Goal: Information Seeking & Learning: Learn about a topic

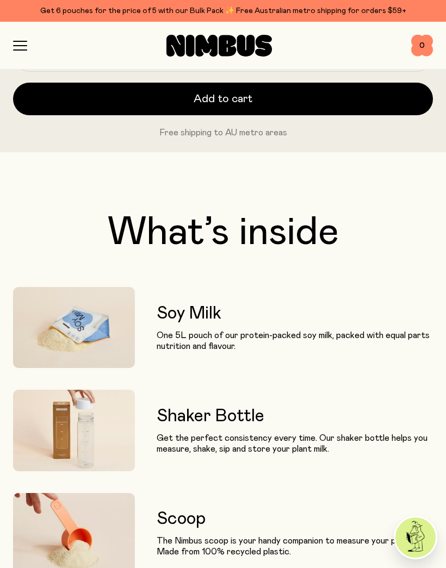
scroll to position [726, 0]
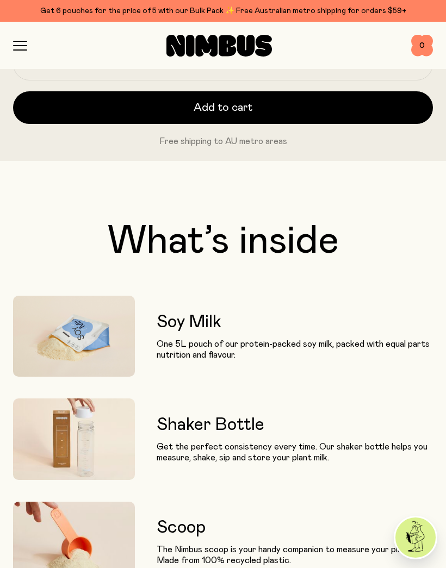
click at [191, 330] on h3 "Soy Milk" at bounding box center [295, 323] width 276 height 20
click at [198, 320] on h3 "Soy Milk" at bounding box center [295, 323] width 276 height 20
click at [200, 326] on h3 "Soy Milk" at bounding box center [295, 323] width 276 height 20
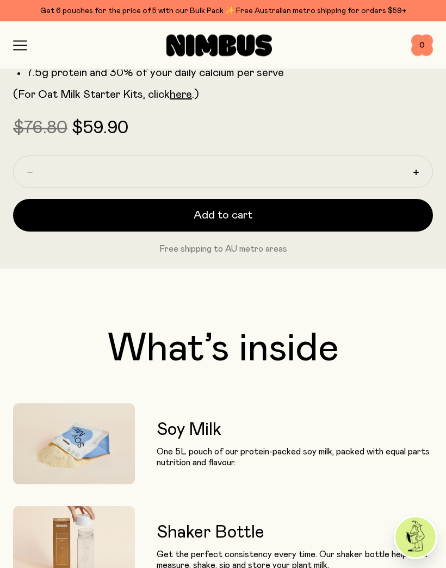
scroll to position [619, 0]
click at [14, 38] on div "Shop Mission FAQs Log In 0 0" at bounding box center [223, 45] width 420 height 47
click at [25, 43] on icon "button" at bounding box center [20, 46] width 14 height 10
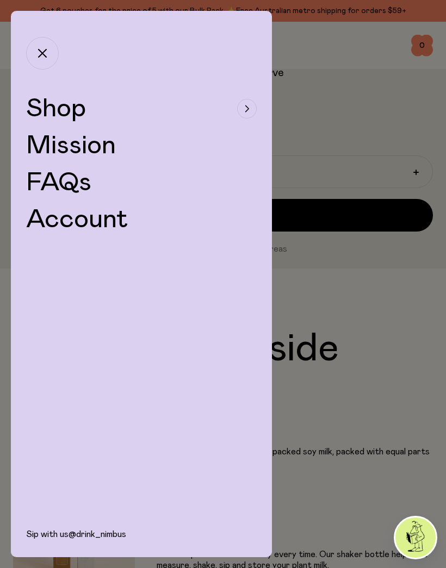
click at [78, 179] on link "FAQs" at bounding box center [58, 183] width 65 height 26
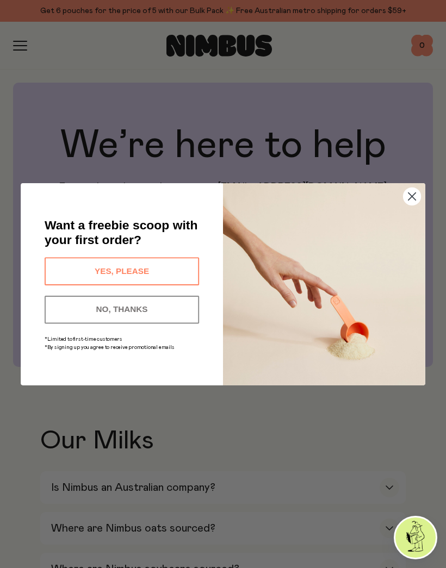
click at [142, 308] on button "NO, THANKS" at bounding box center [122, 309] width 154 height 28
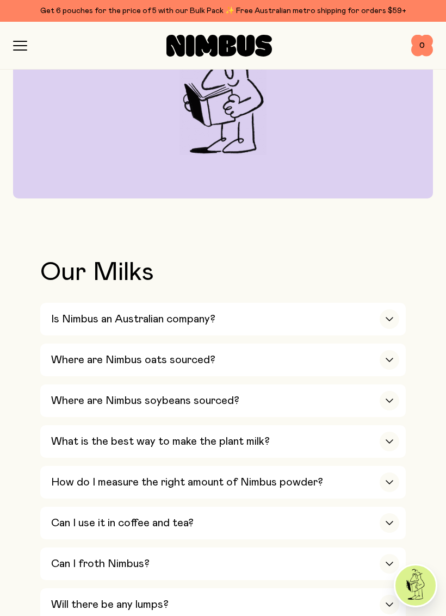
scroll to position [207, 0]
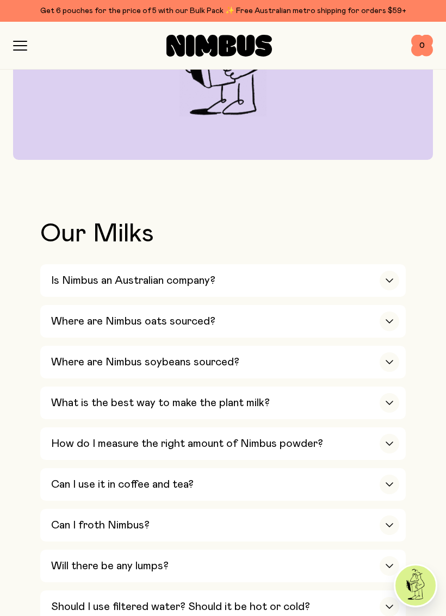
click at [196, 282] on h3 "Is Nimbus an Australian company?" at bounding box center [133, 280] width 164 height 13
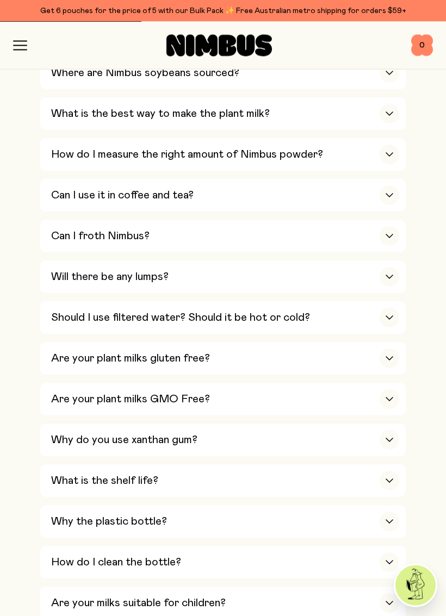
scroll to position [517, 0]
click at [387, 226] on div "button" at bounding box center [390, 236] width 20 height 20
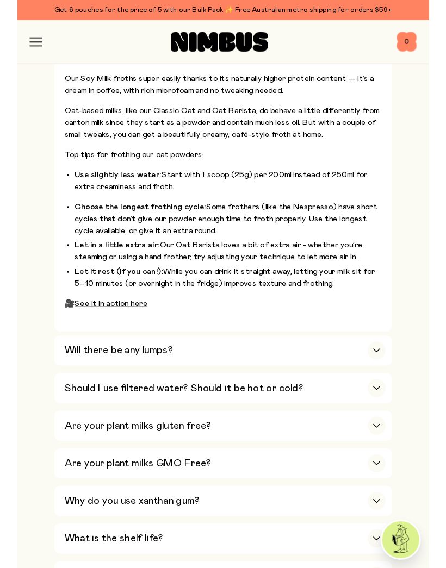
scroll to position [692, 0]
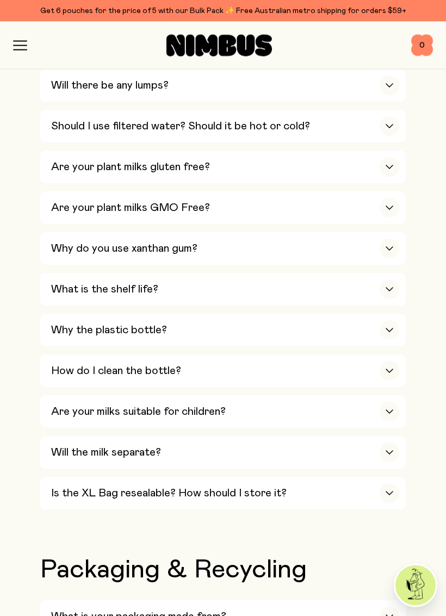
click at [393, 117] on div "button" at bounding box center [390, 127] width 20 height 20
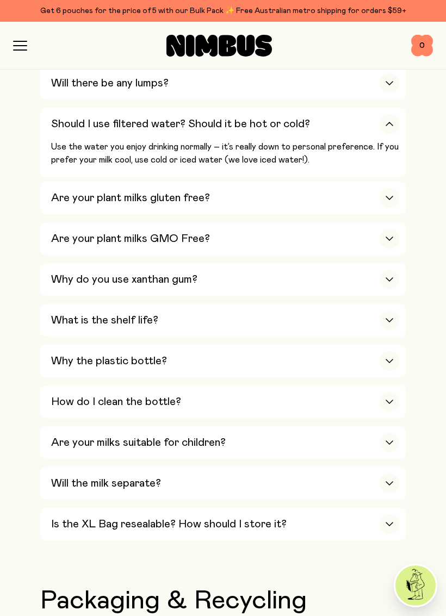
scroll to position [693, 0]
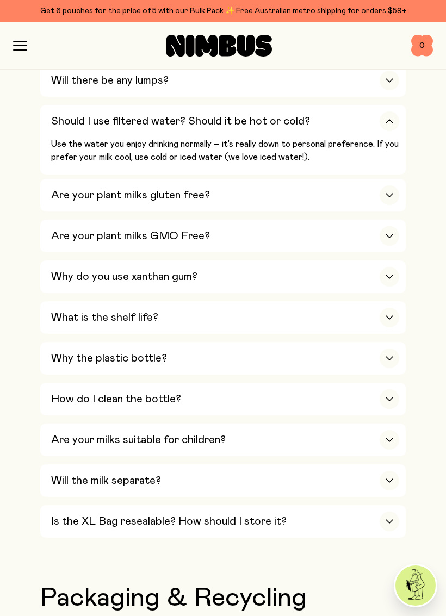
click at [390, 185] on div "button" at bounding box center [390, 195] width 20 height 20
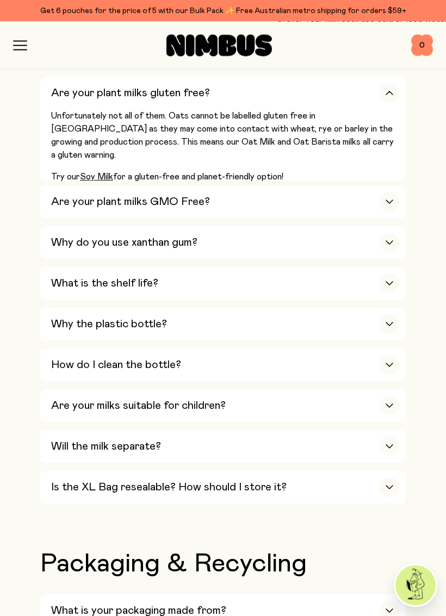
scroll to position [762, 0]
click at [390, 185] on div "Are your plant milks GMO Free?" at bounding box center [225, 201] width 348 height 33
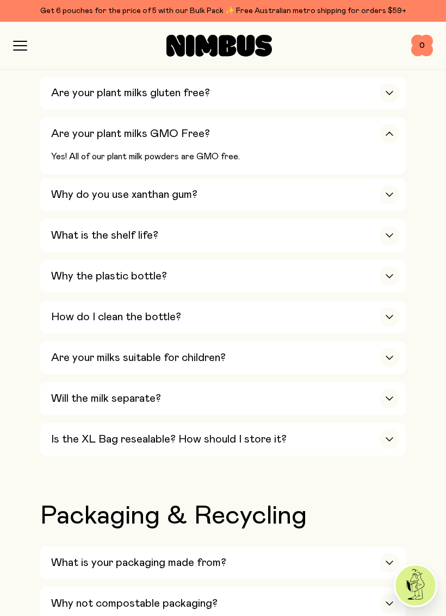
click at [395, 382] on div "Will the milk separate?" at bounding box center [225, 398] width 348 height 33
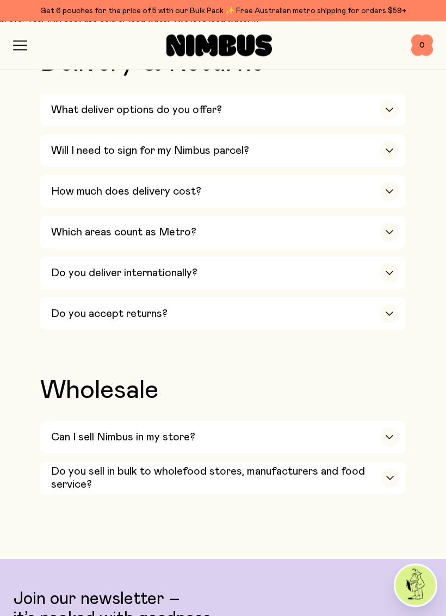
scroll to position [1801, 0]
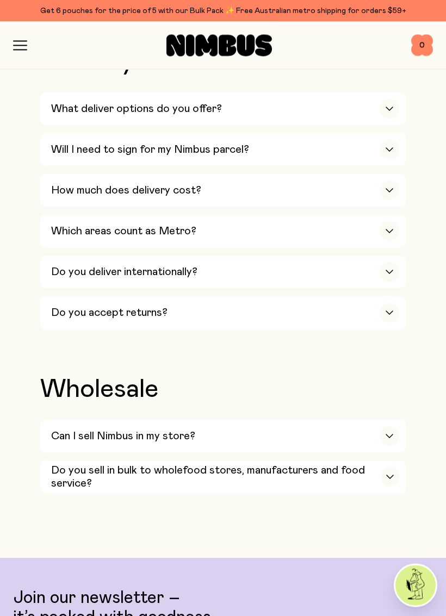
click at [421, 568] on img at bounding box center [415, 585] width 40 height 40
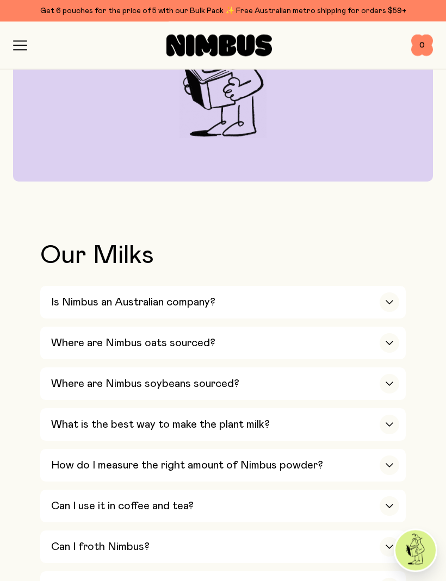
scroll to position [173, 0]
